Goal: Transaction & Acquisition: Book appointment/travel/reservation

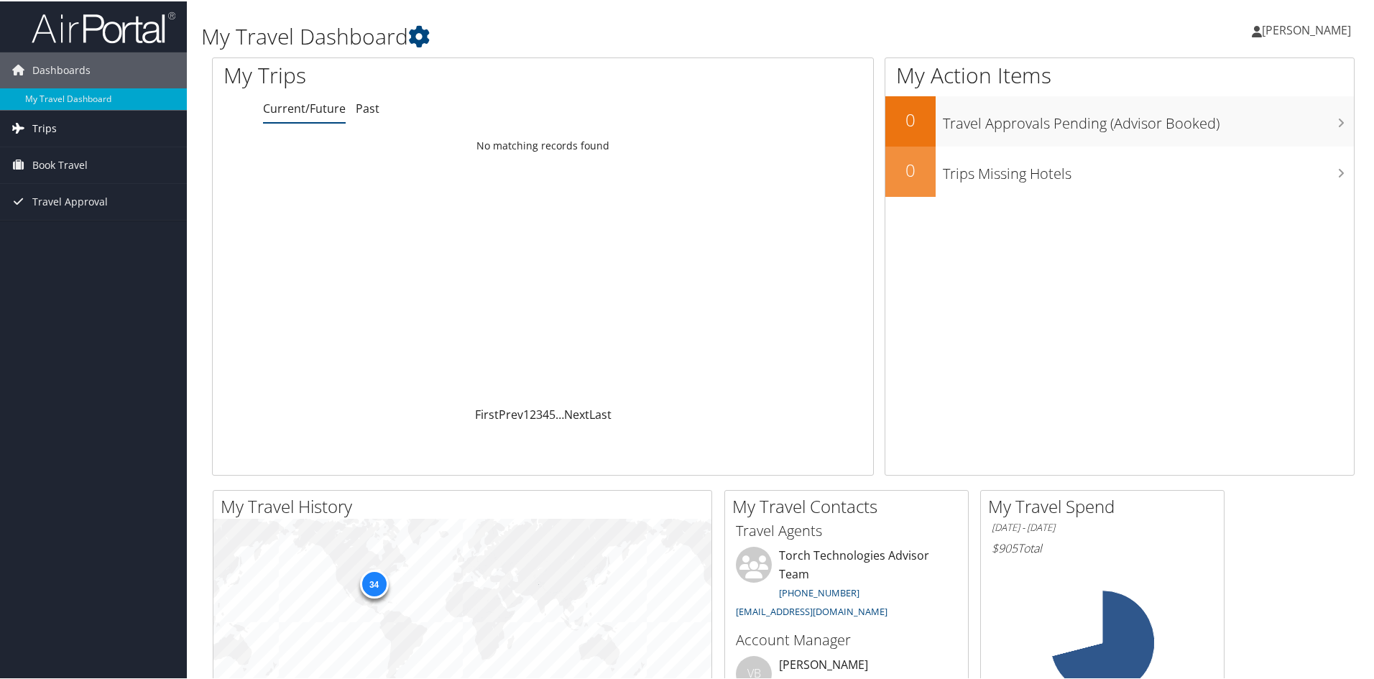
click at [43, 124] on span "Trips" at bounding box center [44, 127] width 24 height 36
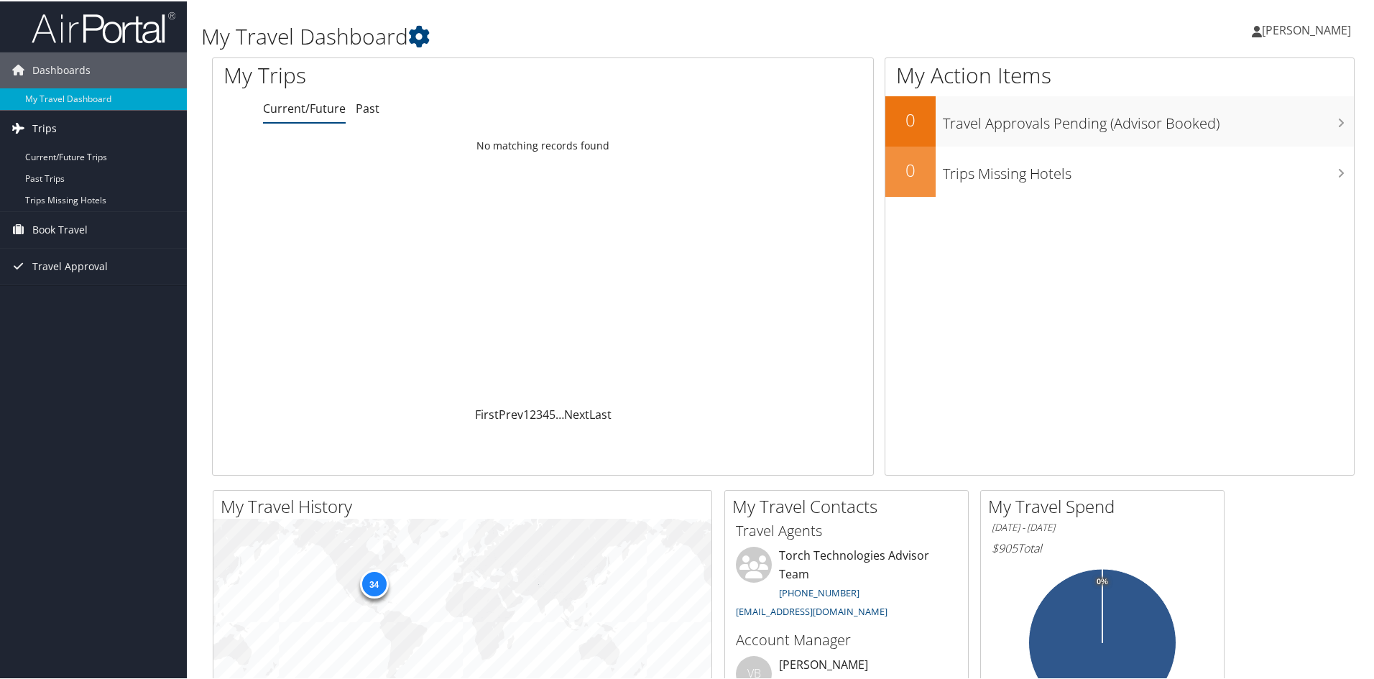
click at [45, 129] on span "Trips" at bounding box center [44, 127] width 24 height 36
click at [37, 170] on span "Book Travel" at bounding box center [59, 164] width 55 height 36
click at [53, 134] on span "Trips" at bounding box center [44, 127] width 24 height 36
click at [50, 326] on span "Travel Approval" at bounding box center [69, 330] width 75 height 36
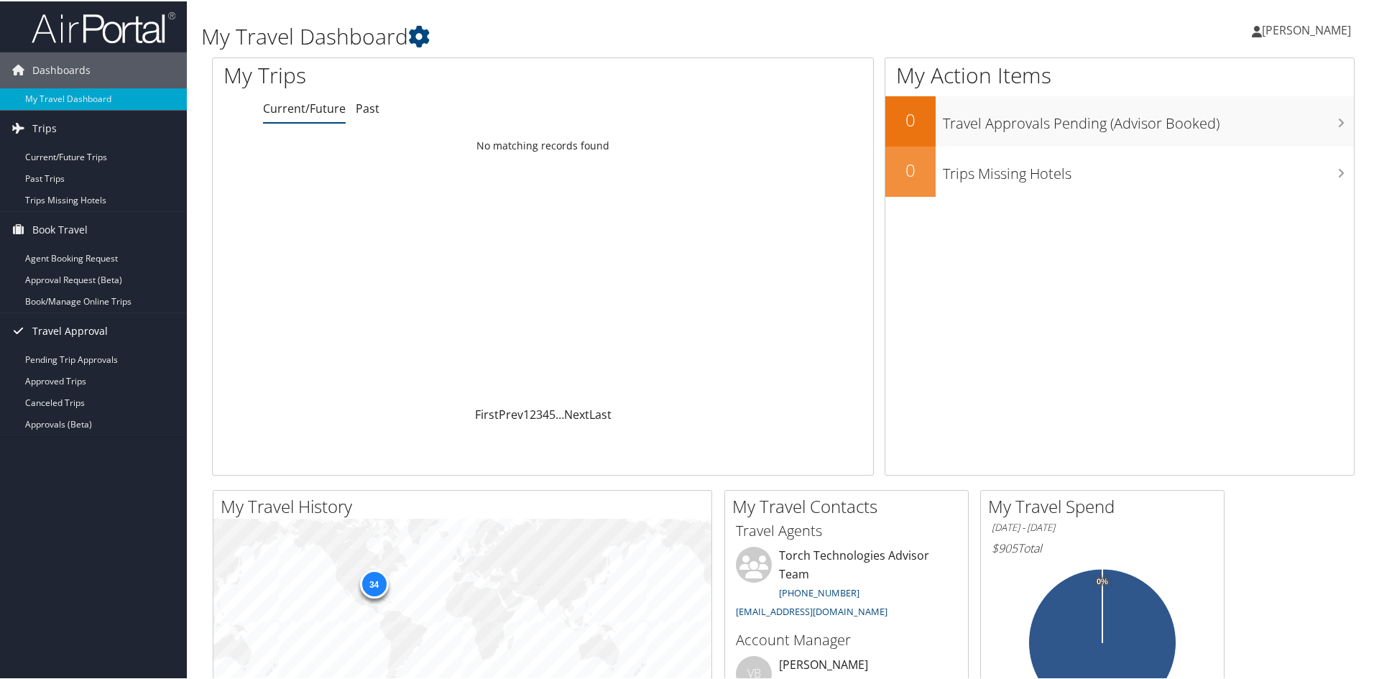
click at [50, 326] on span "Travel Approval" at bounding box center [69, 330] width 75 height 36
click at [86, 119] on link "Trips" at bounding box center [93, 127] width 187 height 36
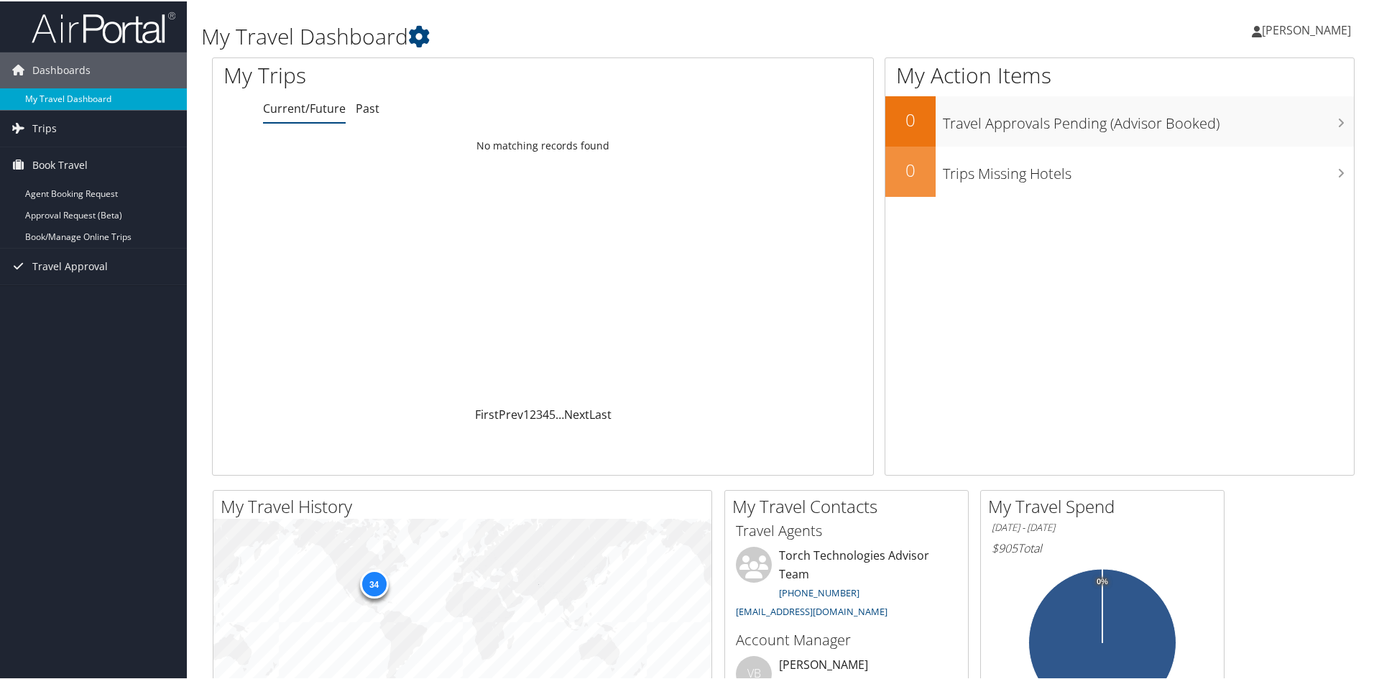
click at [75, 97] on link "My Travel Dashboard" at bounding box center [93, 98] width 187 height 22
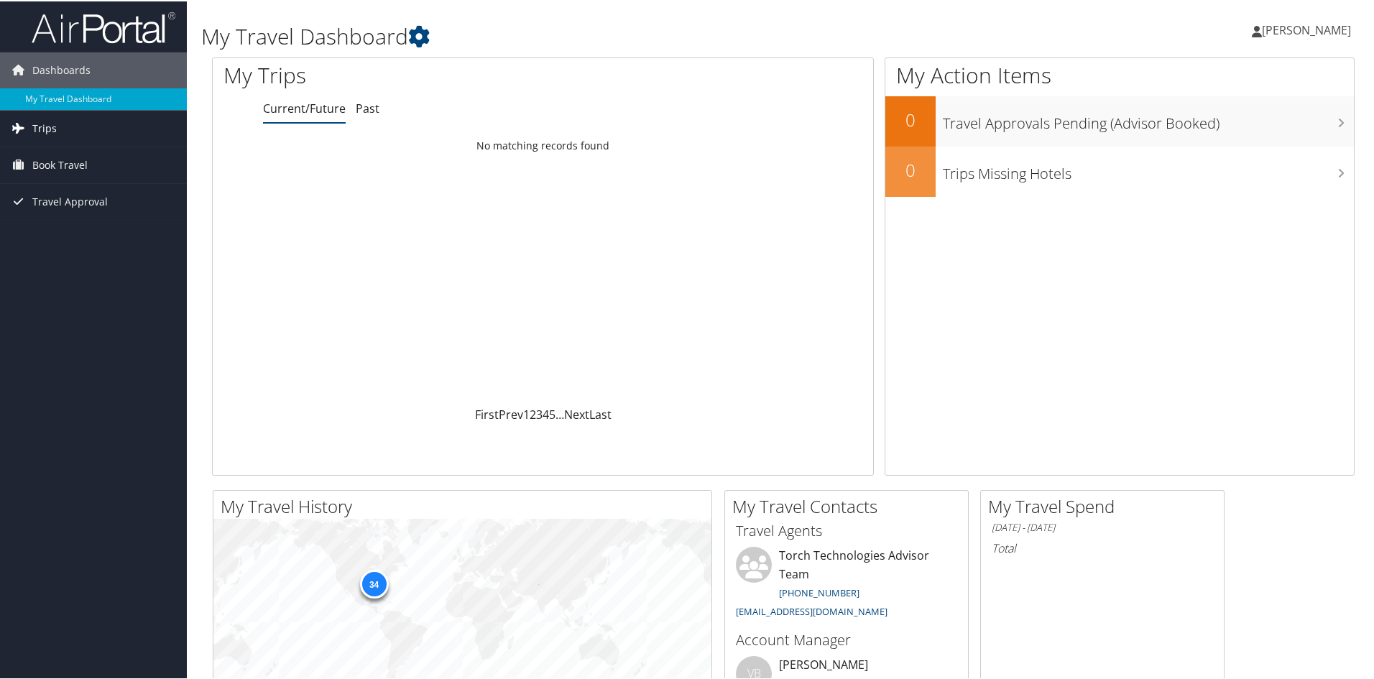
click at [41, 129] on span "Trips" at bounding box center [44, 127] width 24 height 36
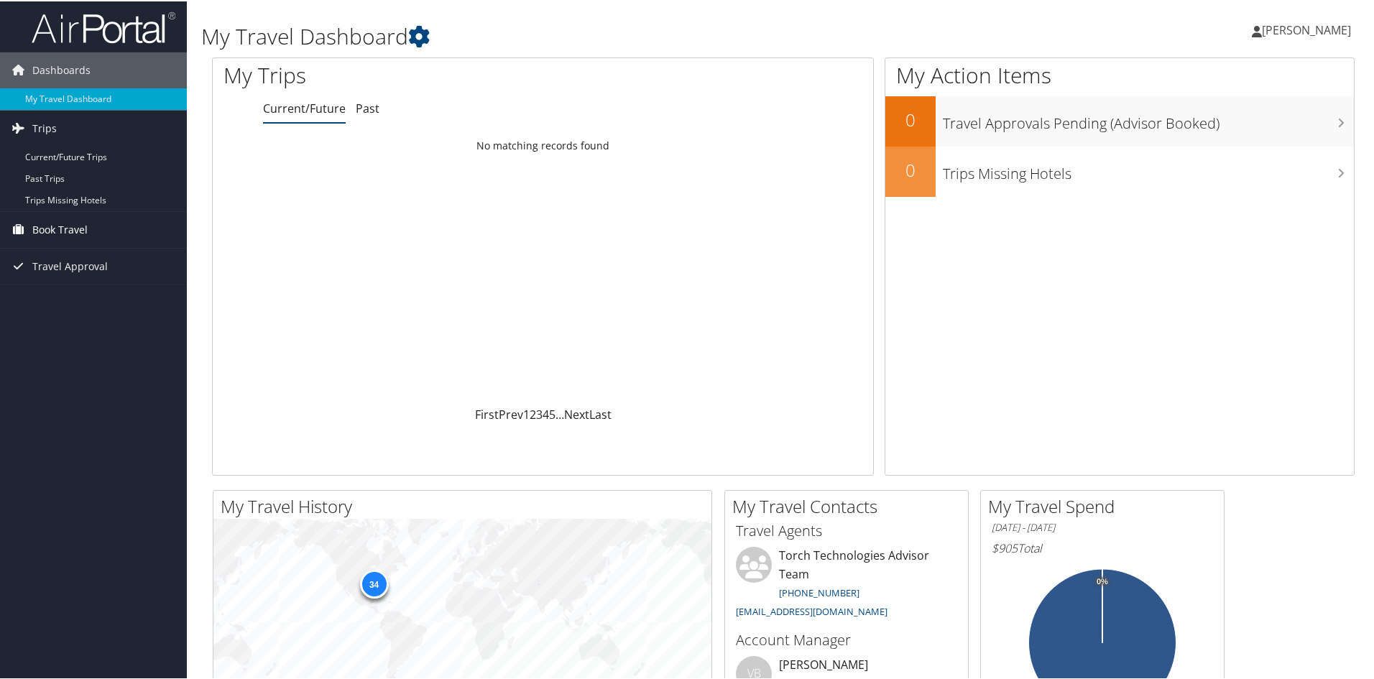
click at [53, 231] on span "Book Travel" at bounding box center [59, 229] width 55 height 36
click at [62, 300] on link "Book/Manage Online Trips" at bounding box center [93, 301] width 187 height 22
